Goal: Navigation & Orientation: Find specific page/section

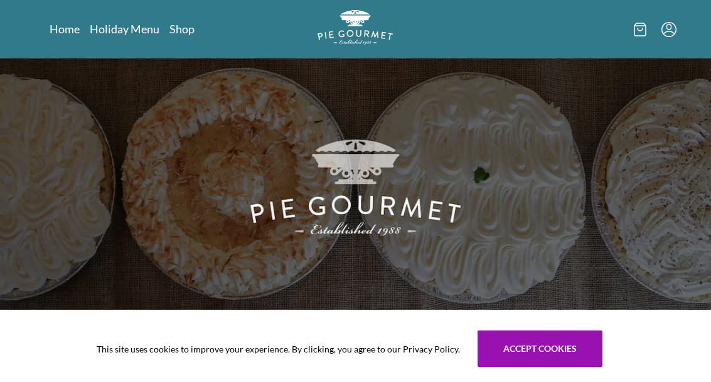
click at [122, 36] on link "Holiday Menu" at bounding box center [125, 28] width 70 height 15
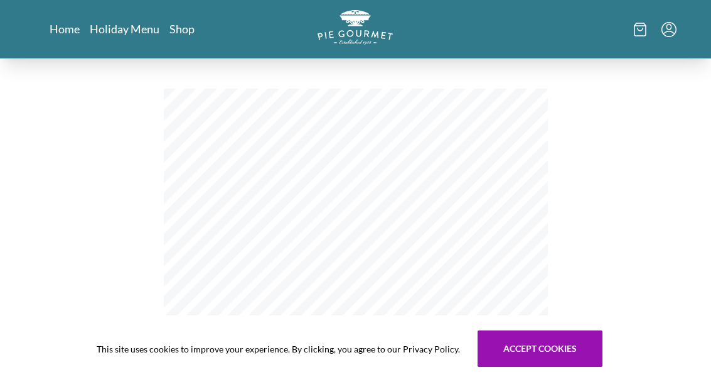
click at [144, 24] on link "Holiday Menu" at bounding box center [125, 28] width 70 height 15
click at [72, 30] on link "Home" at bounding box center [65, 28] width 30 height 15
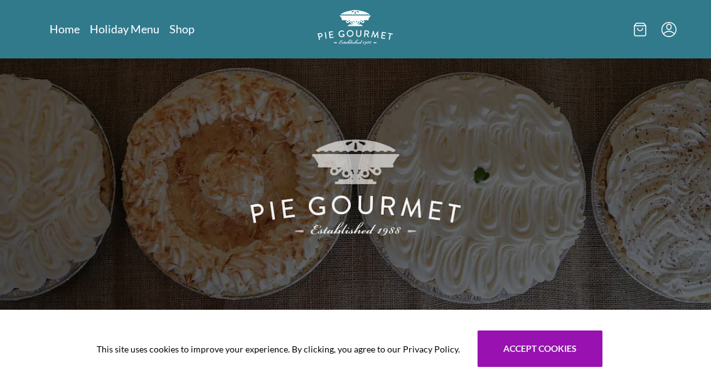
click at [134, 36] on link "Holiday Menu" at bounding box center [125, 28] width 70 height 15
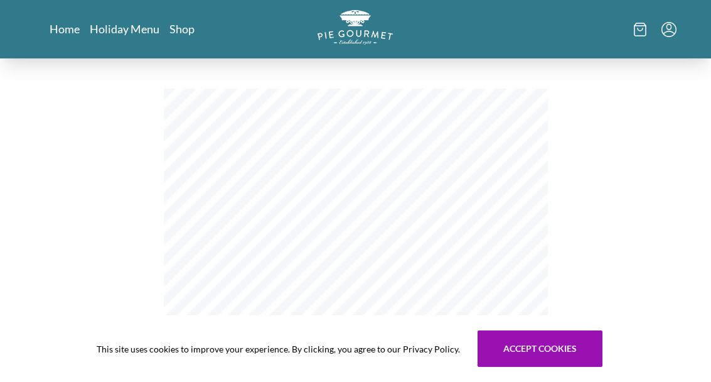
click at [185, 22] on link "Shop" at bounding box center [182, 28] width 25 height 15
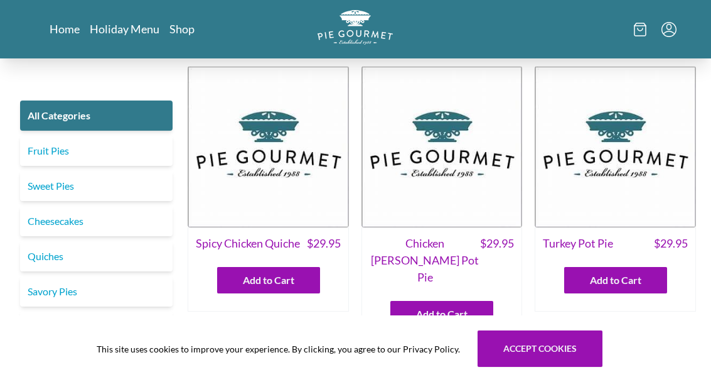
click at [130, 27] on link "Holiday Menu" at bounding box center [125, 28] width 70 height 15
